Goal: Task Accomplishment & Management: Use online tool/utility

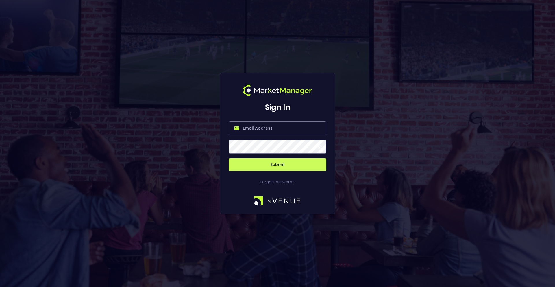
type input "[PERSON_NAME][EMAIL_ADDRESS][DOMAIN_NAME]"
click at [266, 162] on button "Submit" at bounding box center [278, 164] width 98 height 13
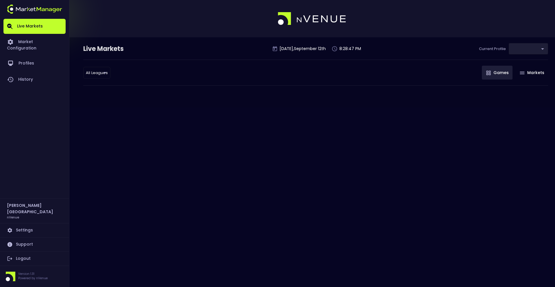
type input "0d810fa5-e353-4d9c-b11d-31f095cae871"
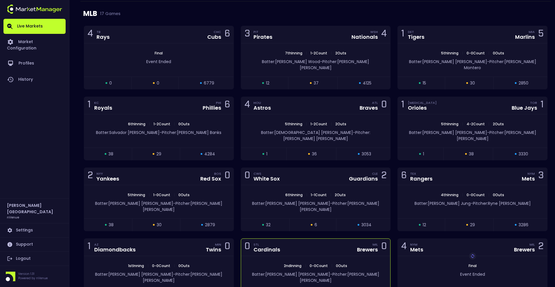
scroll to position [728, 0]
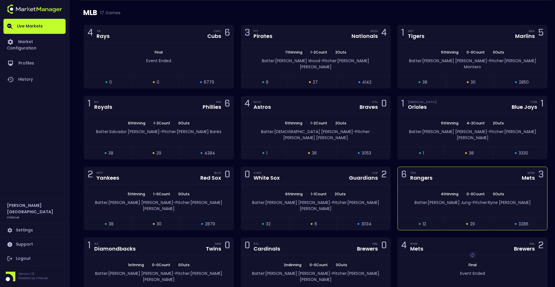
click at [420, 191] on div "4th Inning | 0 - 0 Count | 0 Outs" at bounding box center [472, 193] width 149 height 5
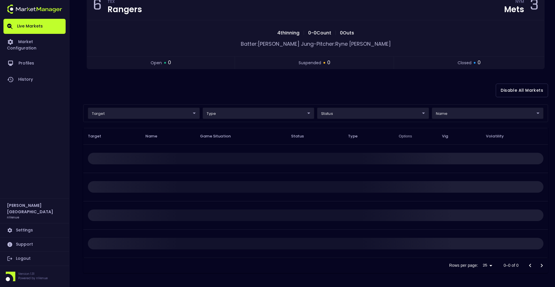
scroll to position [0, 0]
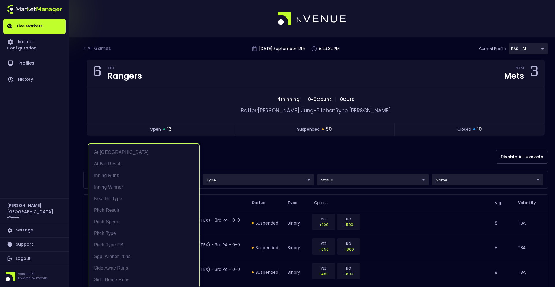
click at [137, 211] on li "Pitch Result" at bounding box center [143, 210] width 111 height 12
type input "Pitch Result"
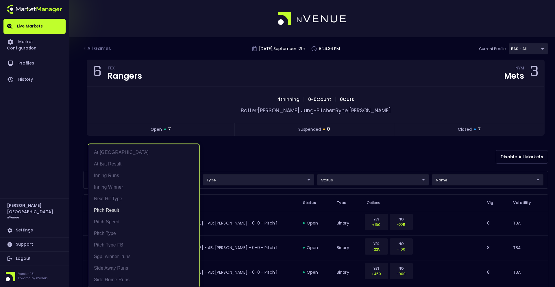
click at [275, 157] on div at bounding box center [277, 143] width 555 height 287
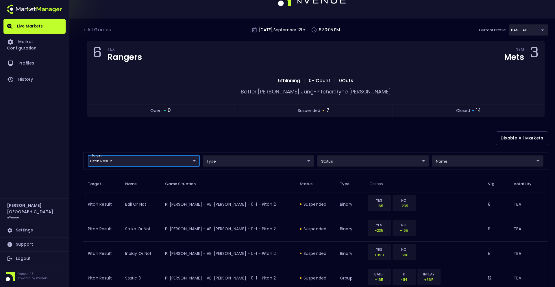
scroll to position [17, 0]
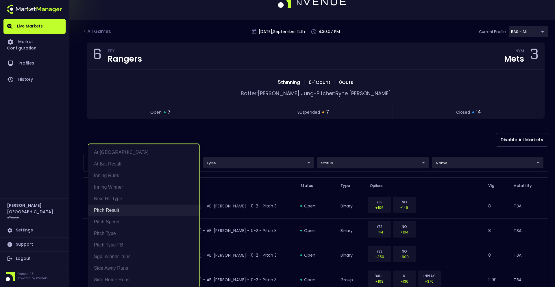
click at [135, 210] on li "Pitch Result" at bounding box center [143, 210] width 111 height 12
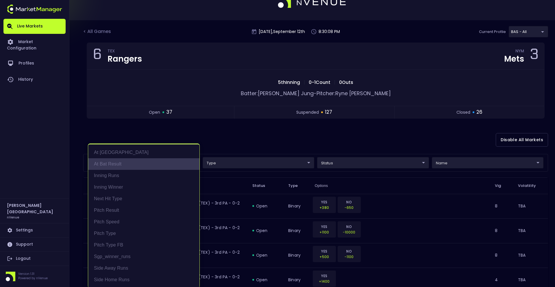
click at [138, 161] on li "At Bat Result" at bounding box center [143, 164] width 111 height 12
type input "At Bat Result"
click at [140, 164] on li "At Bat Result" at bounding box center [143, 164] width 111 height 12
type input "At Bat Result"
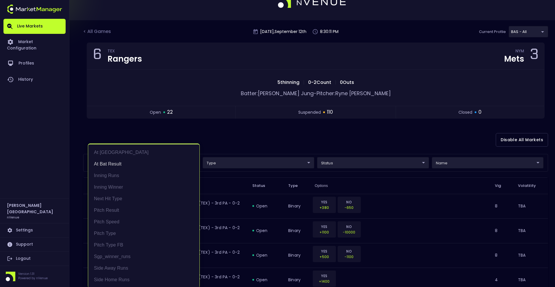
scroll to position [1, 0]
click at [234, 135] on div at bounding box center [277, 143] width 555 height 287
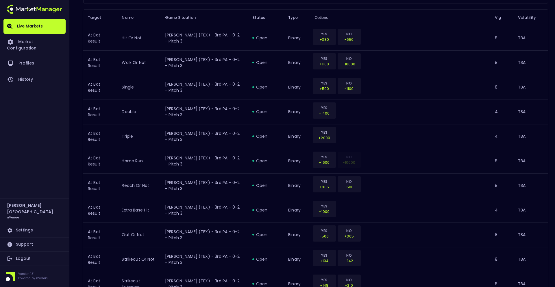
scroll to position [0, 0]
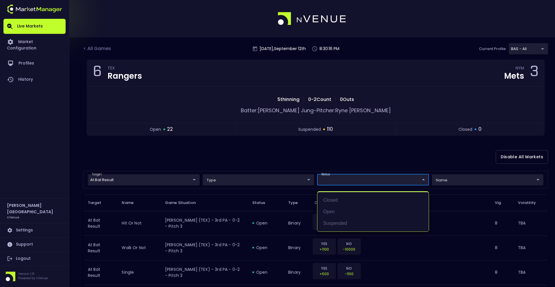
click at [356, 214] on li "open" at bounding box center [372, 212] width 111 height 12
type input "open"
click at [303, 160] on div at bounding box center [277, 143] width 555 height 287
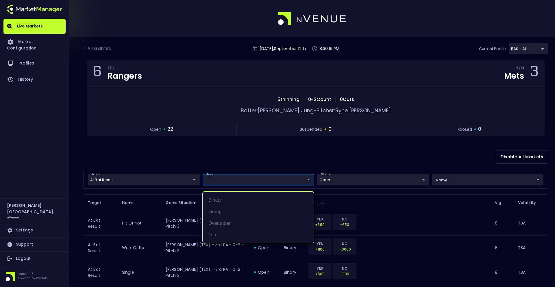
click at [468, 182] on div at bounding box center [277, 143] width 555 height 287
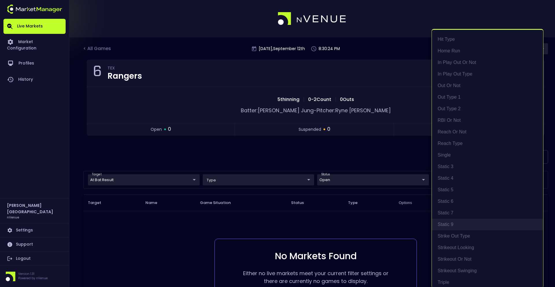
click at [464, 220] on li "Static 9" at bounding box center [487, 224] width 111 height 12
type input "Static 9"
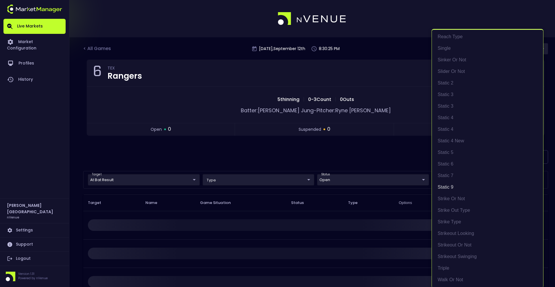
scroll to position [1, 0]
click at [292, 154] on div at bounding box center [277, 143] width 555 height 287
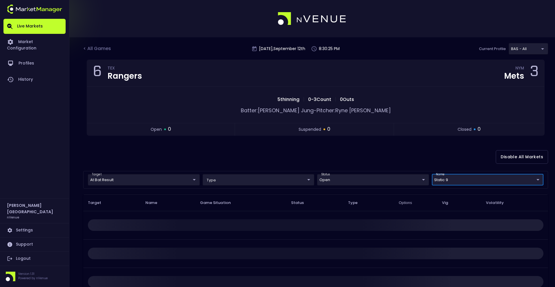
scroll to position [0, 0]
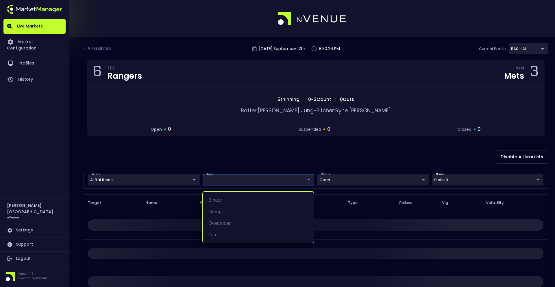
click at [253, 181] on body "Live Markets Market Configuration Profiles History [PERSON_NAME][GEOGRAPHIC_DAT…" at bounding box center [277, 176] width 555 height 353
click at [236, 212] on li "group" at bounding box center [258, 212] width 111 height 12
click at [333, 148] on div at bounding box center [277, 143] width 555 height 287
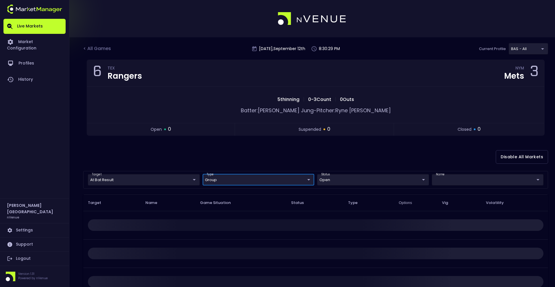
click at [465, 182] on body "Live Markets Market Configuration Profiles History [PERSON_NAME][GEOGRAPHIC_DAT…" at bounding box center [277, 176] width 555 height 353
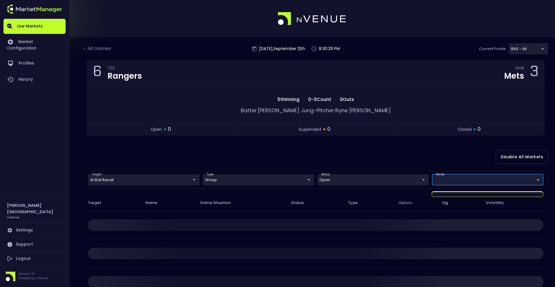
click at [466, 181] on div at bounding box center [277, 143] width 555 height 287
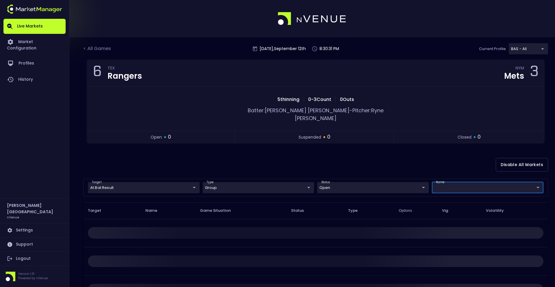
click at [274, 179] on body "Live Markets Market Configuration Profiles History [PERSON_NAME][GEOGRAPHIC_DAT…" at bounding box center [277, 180] width 555 height 361
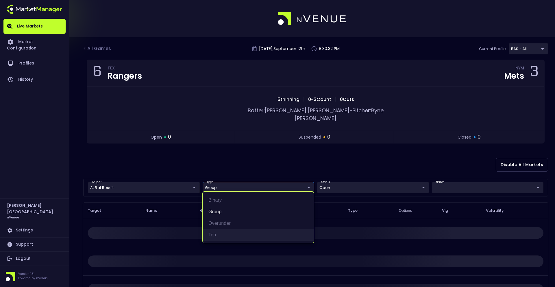
click at [231, 233] on li "top" at bounding box center [258, 235] width 111 height 12
type input "group,top"
click at [466, 184] on div at bounding box center [277, 143] width 555 height 287
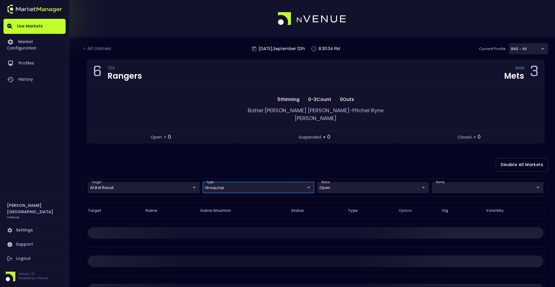
click at [458, 174] on body "Live Markets Market Configuration Profiles History [PERSON_NAME][GEOGRAPHIC_DAT…" at bounding box center [277, 180] width 555 height 361
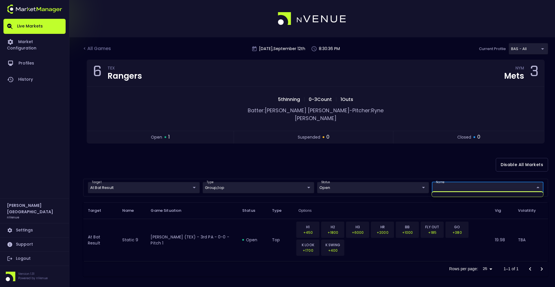
click at [446, 172] on div at bounding box center [277, 143] width 555 height 287
